Goal: Find specific page/section: Find specific page/section

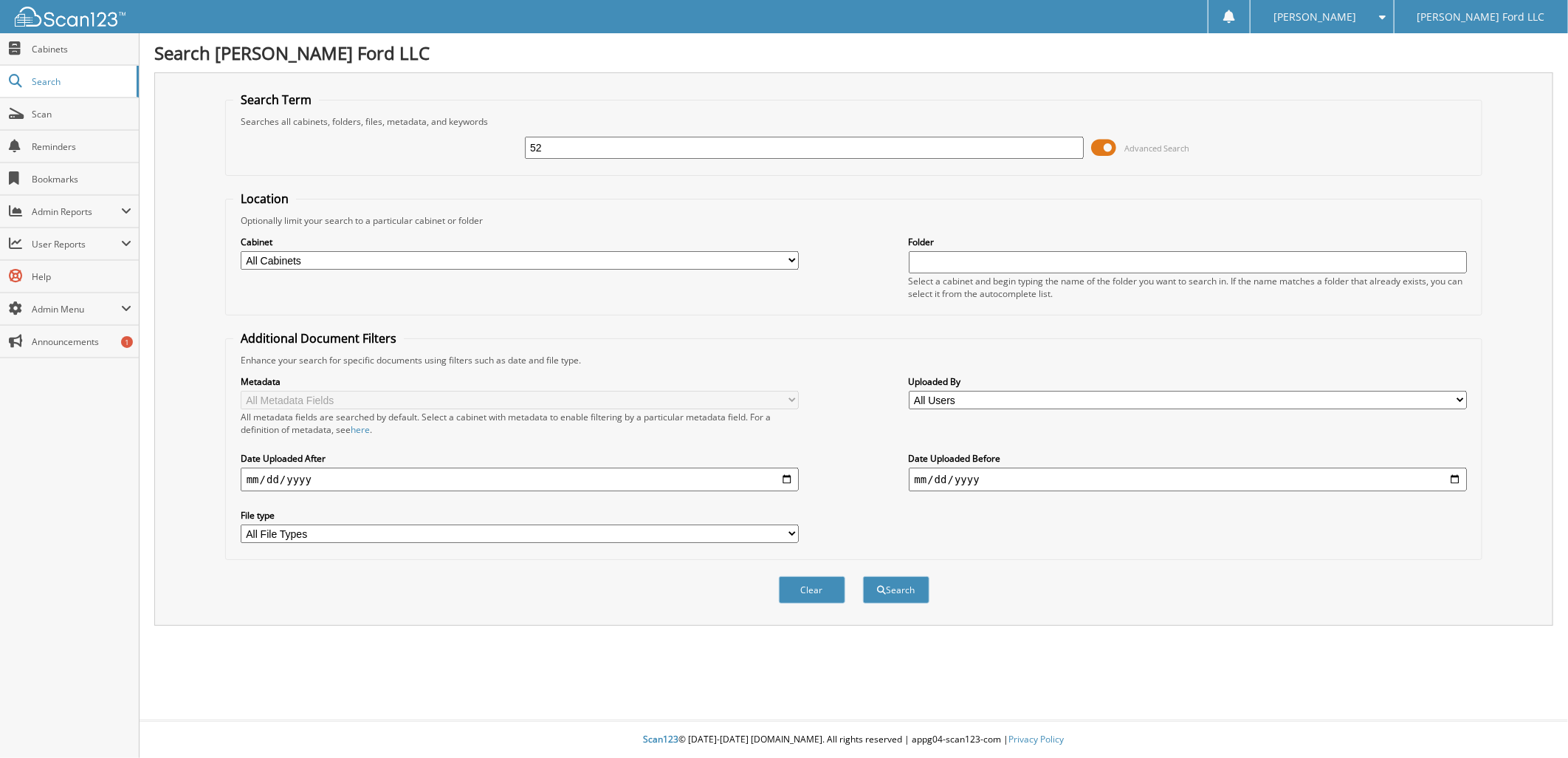
type input "5"
type input "52042"
click at [863, 576] on button "Search" at bounding box center [896, 589] width 67 height 27
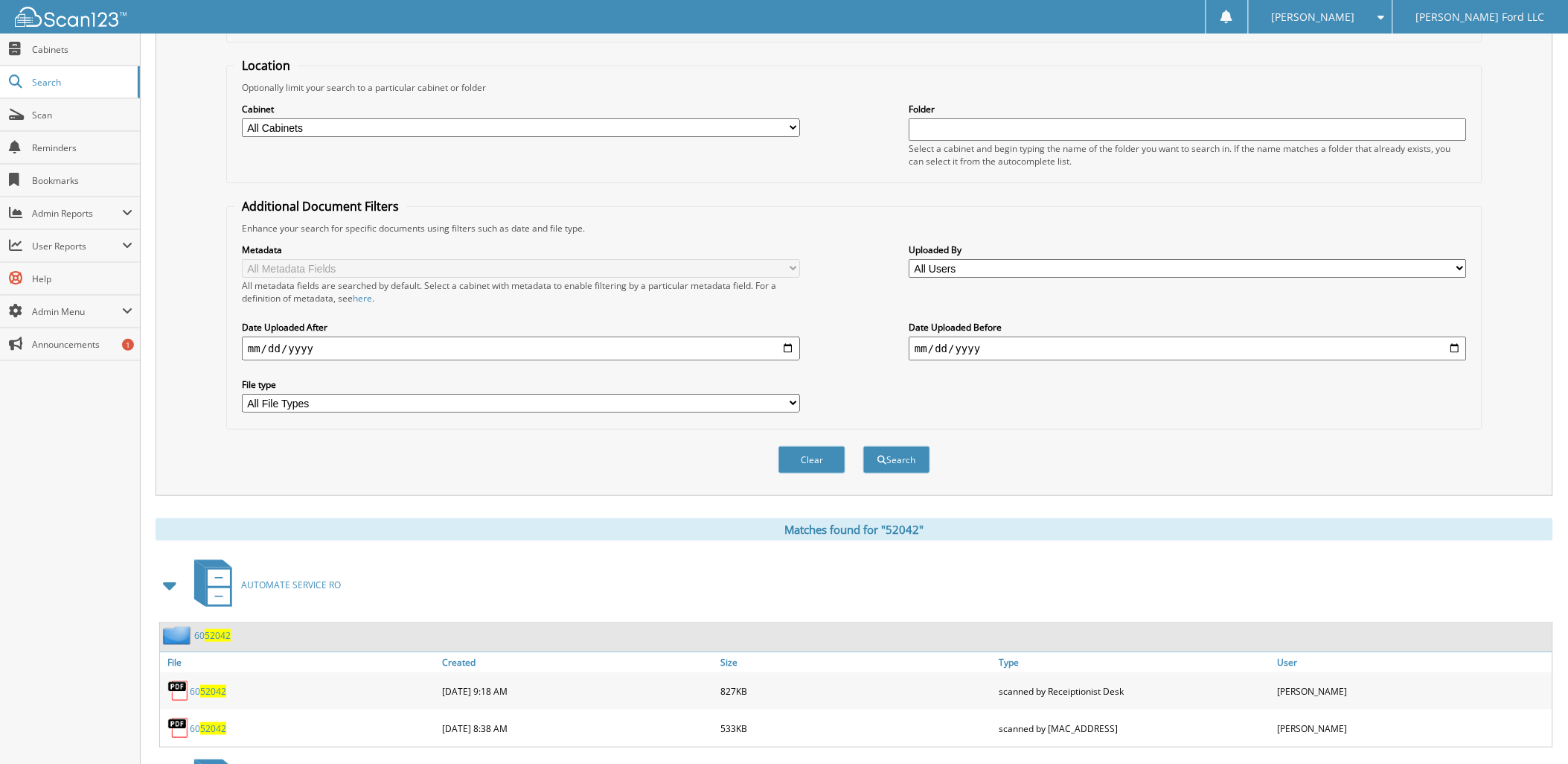
scroll to position [309, 0]
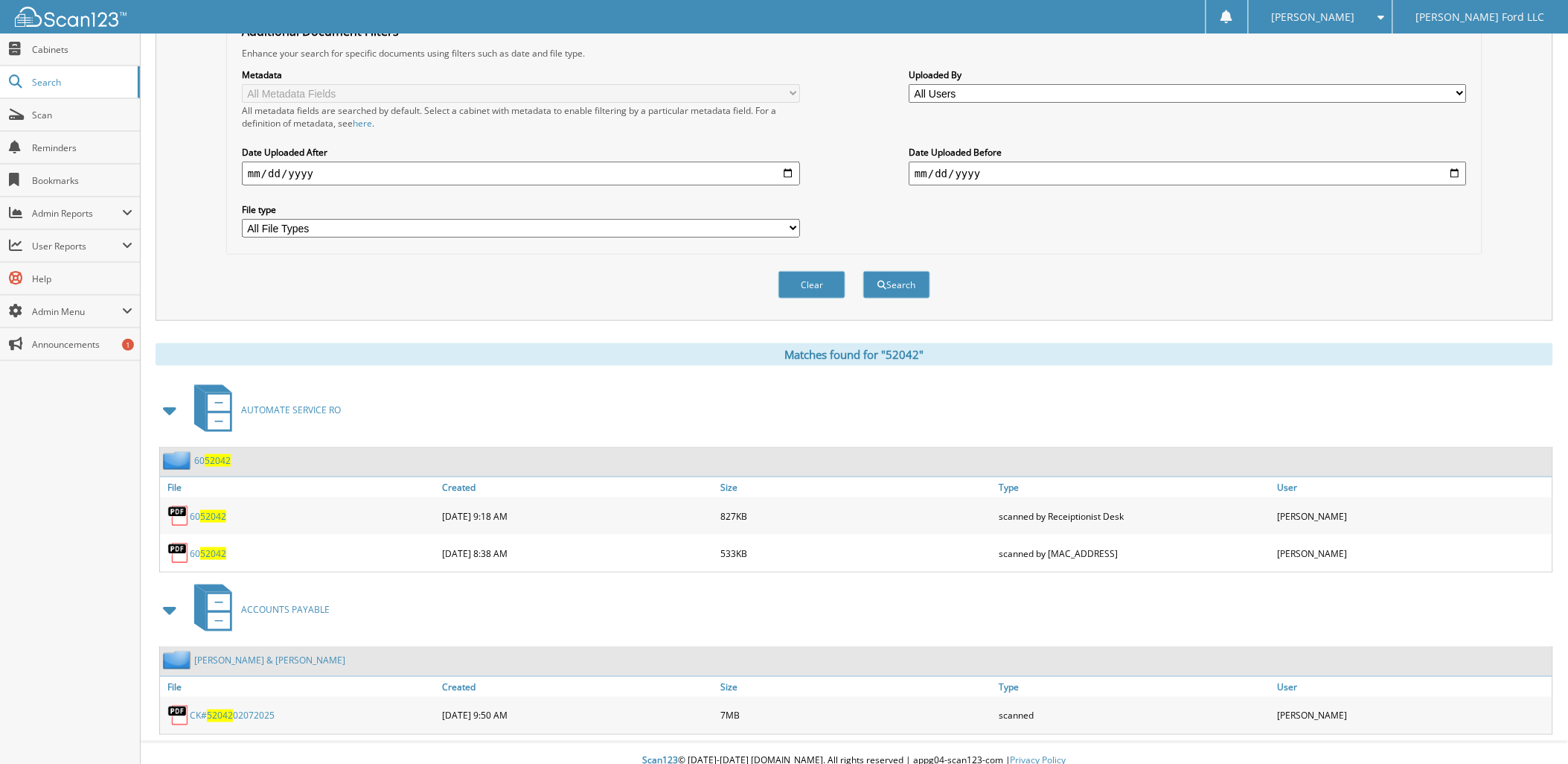
click at [222, 709] on span "52042" at bounding box center [219, 716] width 26 height 12
